Goal: Navigation & Orientation: Find specific page/section

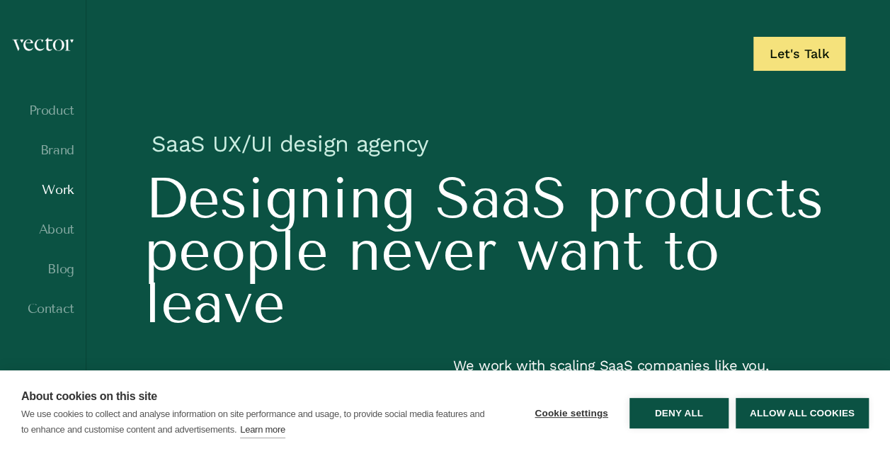
click at [55, 190] on link "Work" at bounding box center [42, 190] width 63 height 14
click at [770, 415] on button "Allow all cookies" at bounding box center [802, 413] width 133 height 30
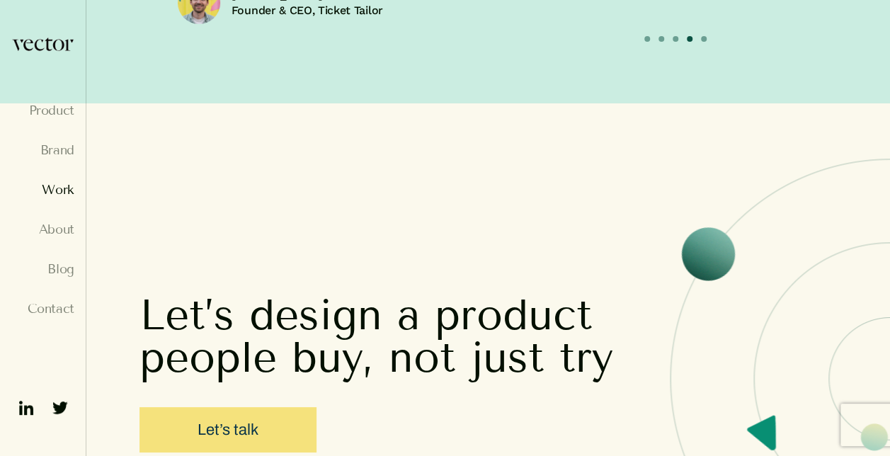
scroll to position [5188, 0]
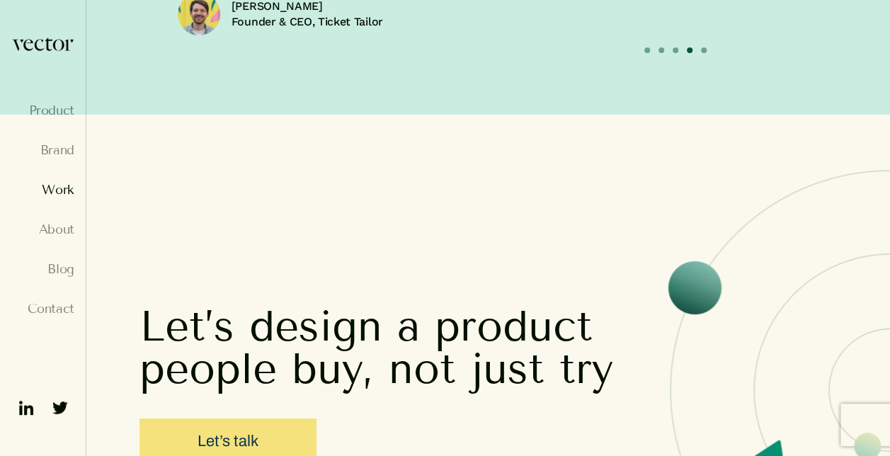
drag, startPoint x: 67, startPoint y: 193, endPoint x: 111, endPoint y: 174, distance: 47.9
click at [67, 193] on link "Work" at bounding box center [42, 190] width 63 height 14
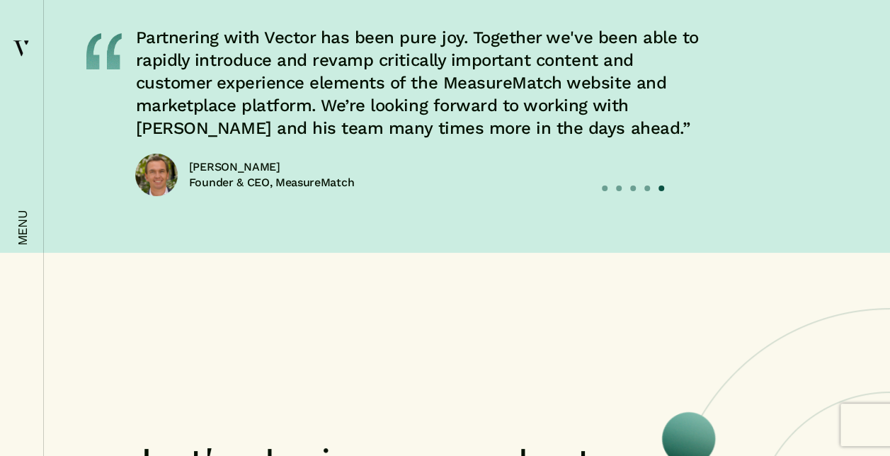
scroll to position [5005, 0]
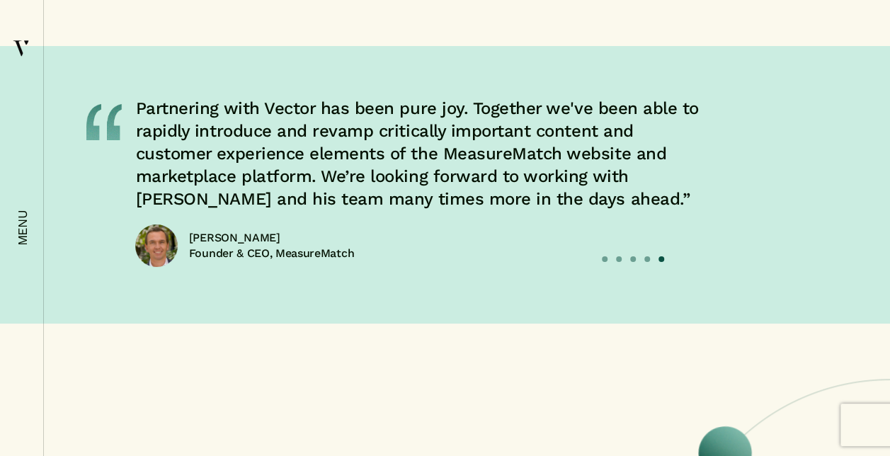
scroll to position [5430, 0]
